Goal: Task Accomplishment & Management: Manage account settings

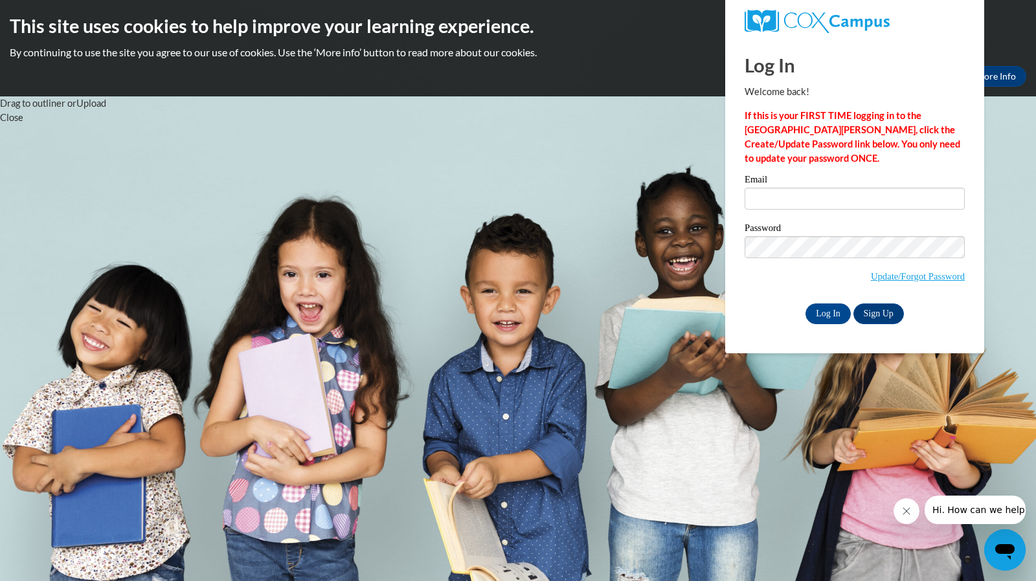
type input "[EMAIL_ADDRESS][DOMAIN_NAME]"
click at [946, 271] on link "Update/Forgot Password" at bounding box center [918, 276] width 94 height 10
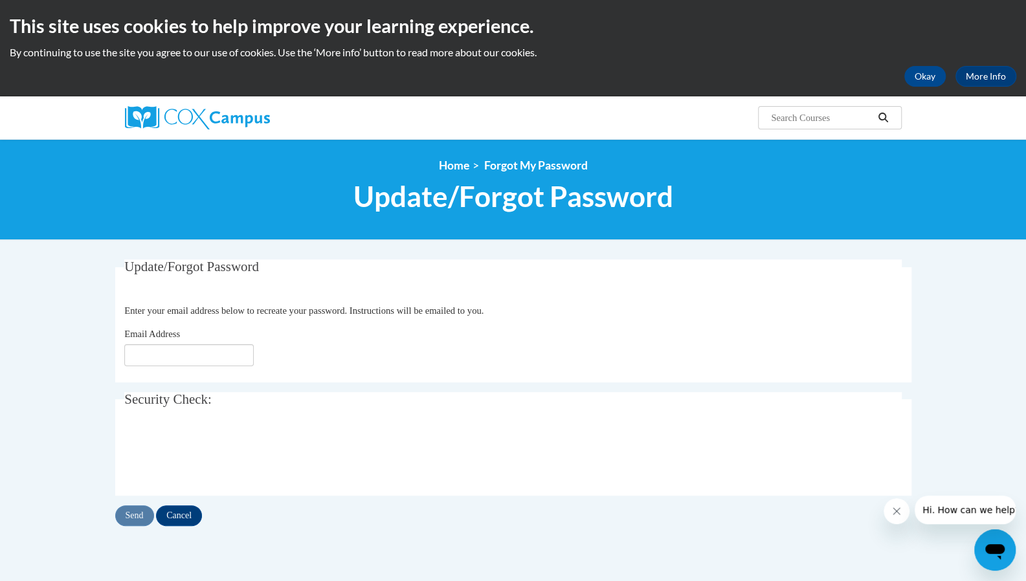
type input "[EMAIL_ADDRESS][DOMAIN_NAME]"
click at [129, 516] on input "Send" at bounding box center [134, 516] width 39 height 21
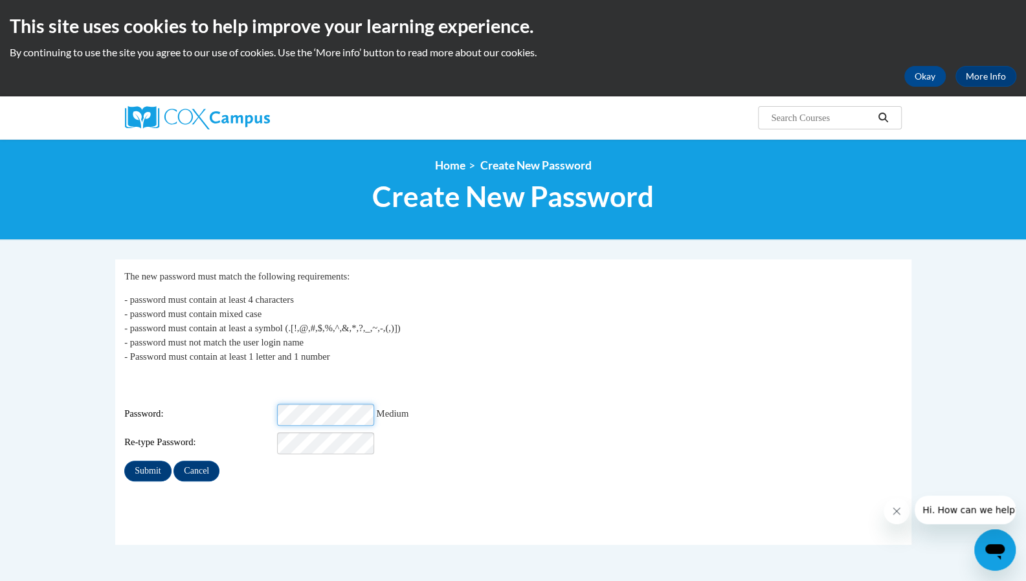
click at [269, 405] on div "Password: Medium" at bounding box center [512, 415] width 777 height 22
click at [308, 483] on fieldset "My Password The new password must match the following requirements: - password …" at bounding box center [513, 402] width 796 height 285
click at [150, 467] on input "Submit" at bounding box center [147, 471] width 47 height 21
